Goal: Navigation & Orientation: Find specific page/section

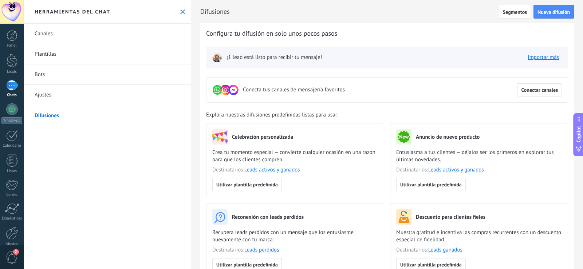
click at [39, 33] on link "Canales" at bounding box center [107, 34] width 167 height 20
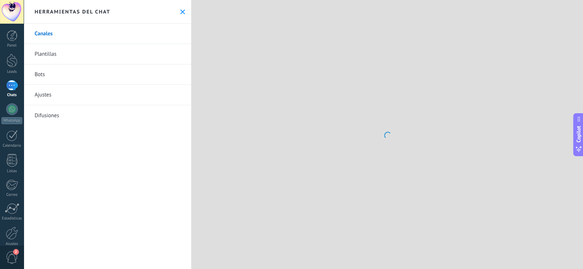
click at [45, 56] on link "Plantillas" at bounding box center [107, 54] width 167 height 20
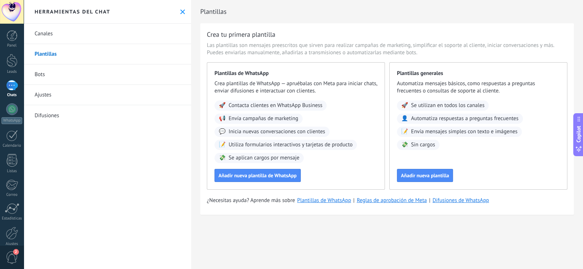
click at [45, 74] on link "Bots" at bounding box center [107, 74] width 167 height 20
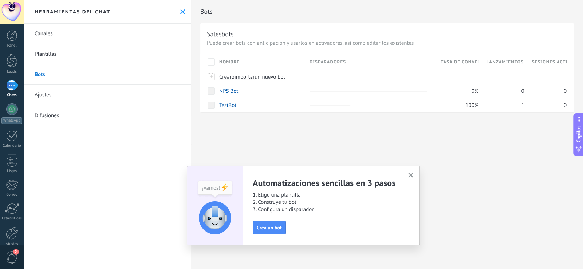
click at [42, 96] on link "Ajustes" at bounding box center [107, 95] width 167 height 20
